Goal: Task Accomplishment & Management: Complete application form

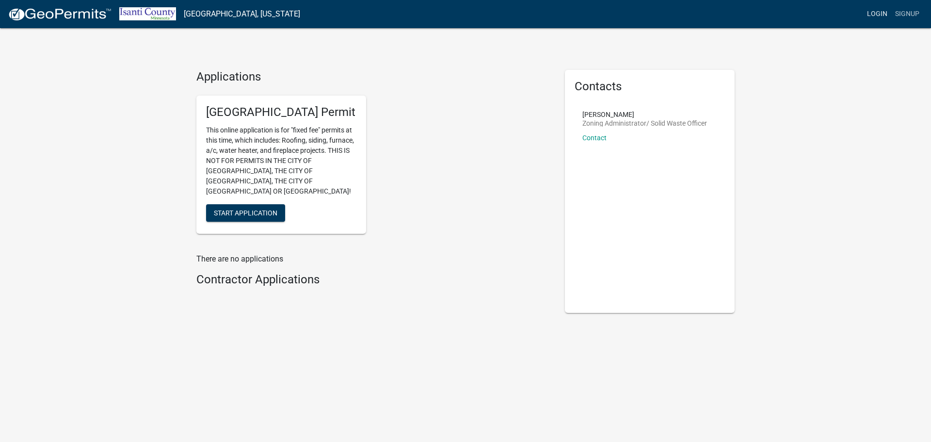
click at [888, 11] on link "Login" at bounding box center [877, 14] width 28 height 18
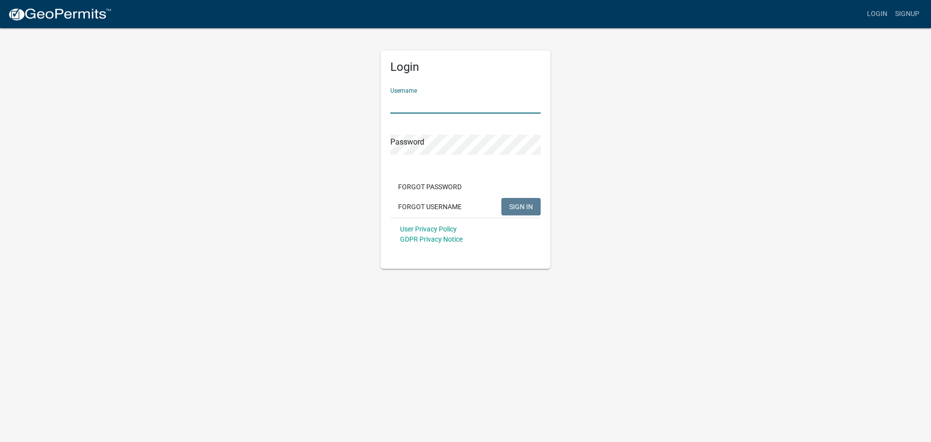
click at [425, 98] on input "Username" at bounding box center [465, 104] width 150 height 20
type input "[EMAIL_ADDRESS][DOMAIN_NAME]"
click at [501, 198] on button "SIGN IN" at bounding box center [520, 206] width 39 height 17
